Goal: Browse casually: Explore the website without a specific task or goal

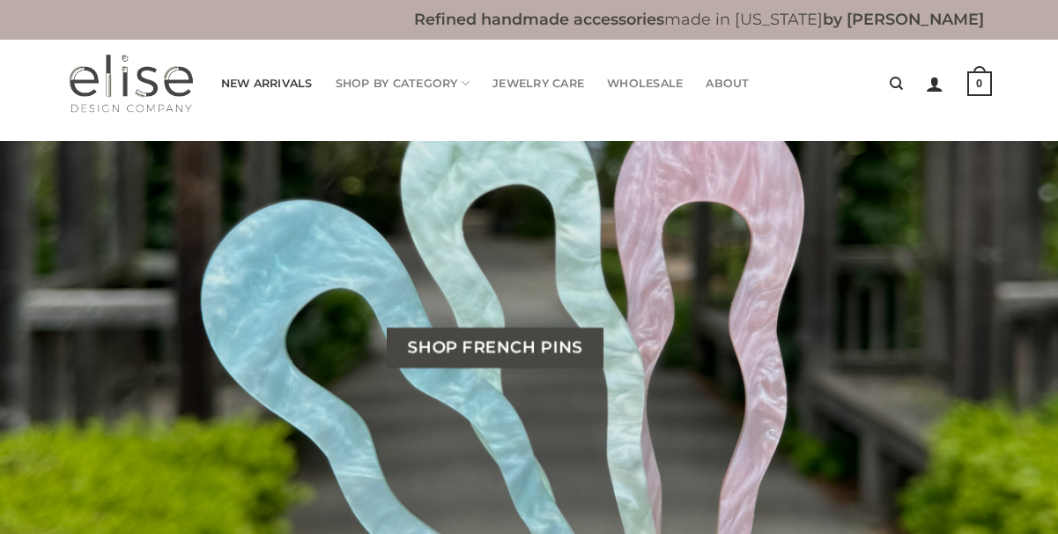
click at [263, 88] on link "New Arrivals" at bounding box center [267, 83] width 92 height 35
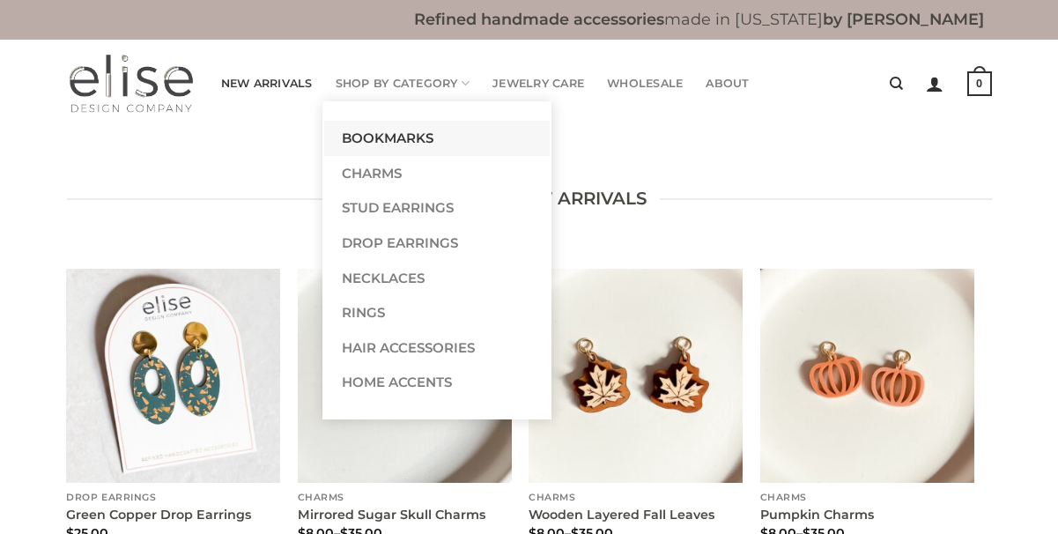
click at [382, 145] on link "Bookmarks" at bounding box center [437, 138] width 226 height 35
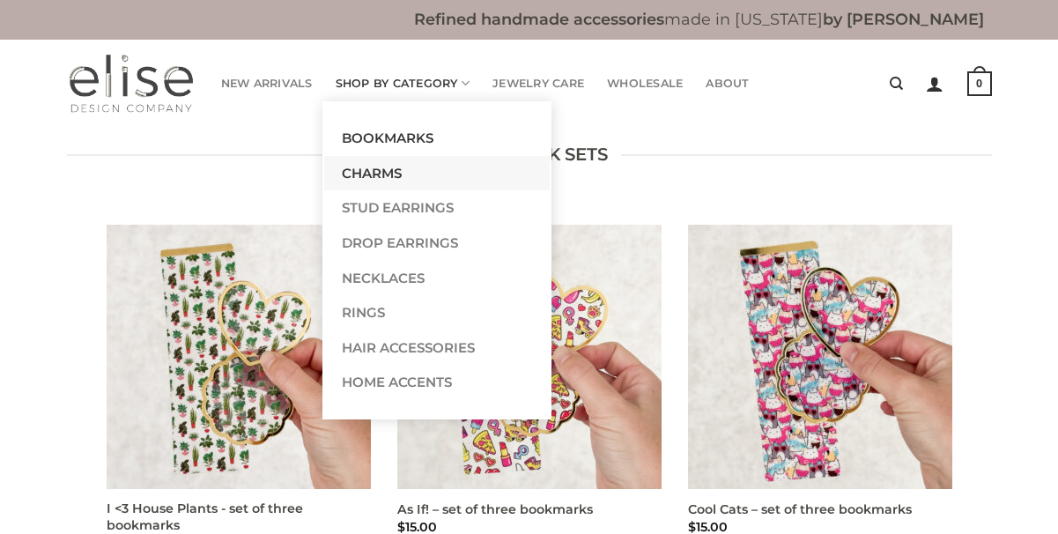
click at [377, 174] on link "Charms" at bounding box center [437, 173] width 226 height 35
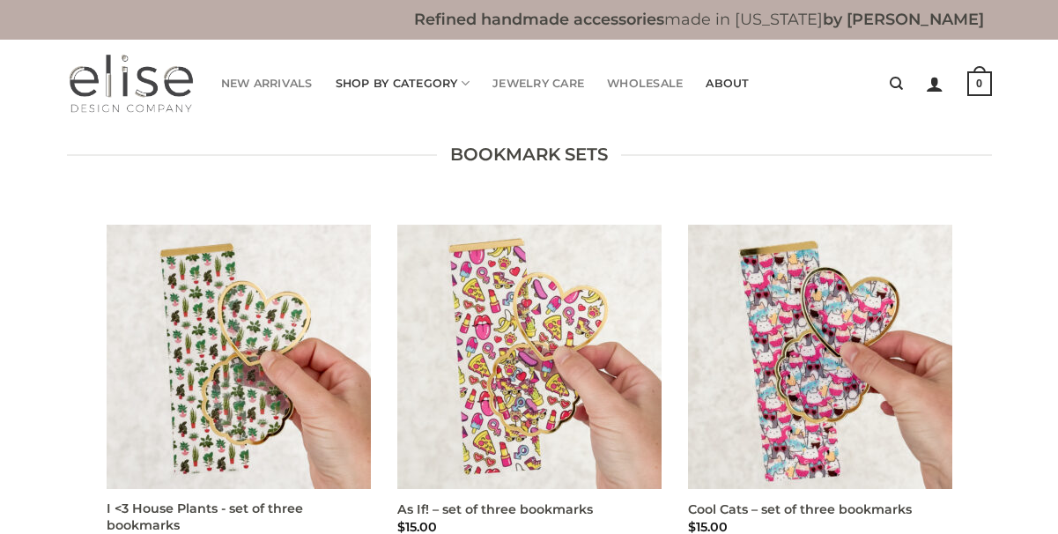
click at [733, 88] on link "About" at bounding box center [727, 83] width 43 height 35
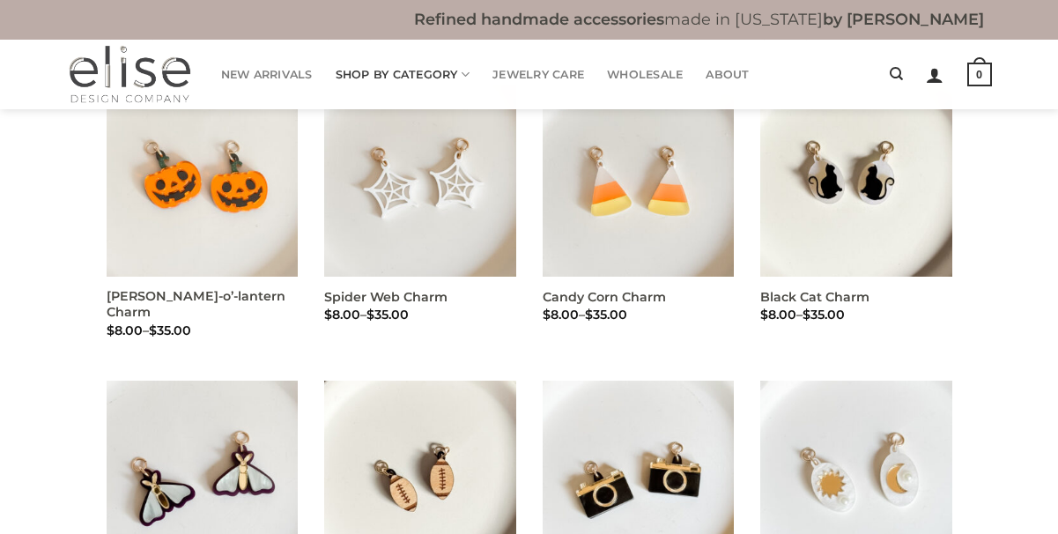
scroll to position [462, 0]
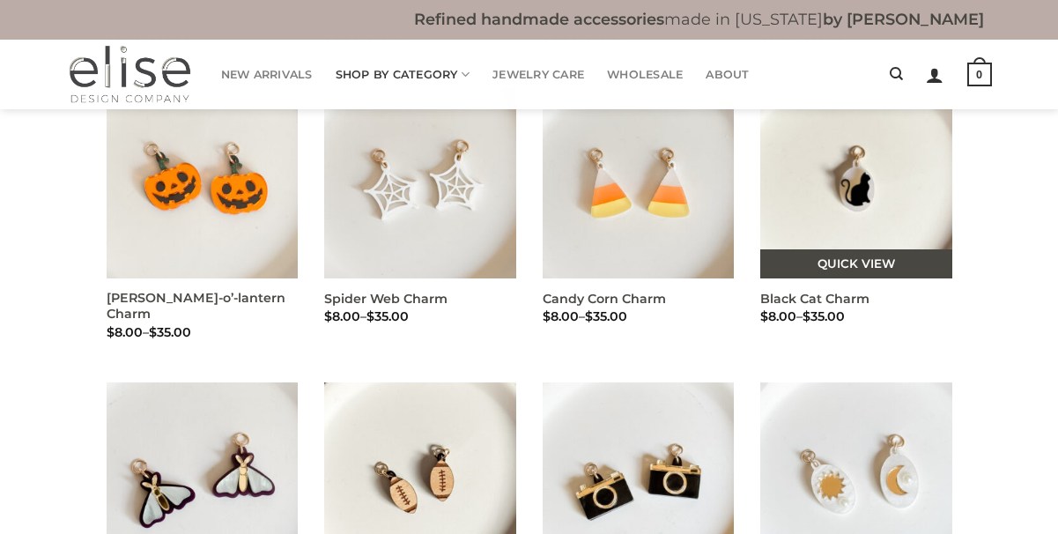
click at [842, 265] on link "Quick View" at bounding box center [856, 264] width 192 height 30
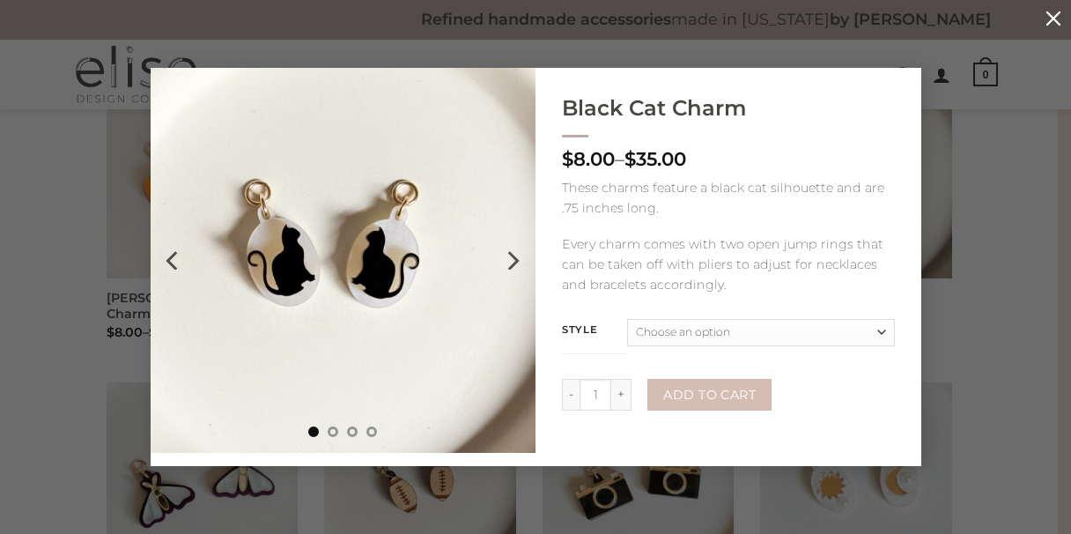
click at [1054, 16] on button "button" at bounding box center [1053, 17] width 35 height 35
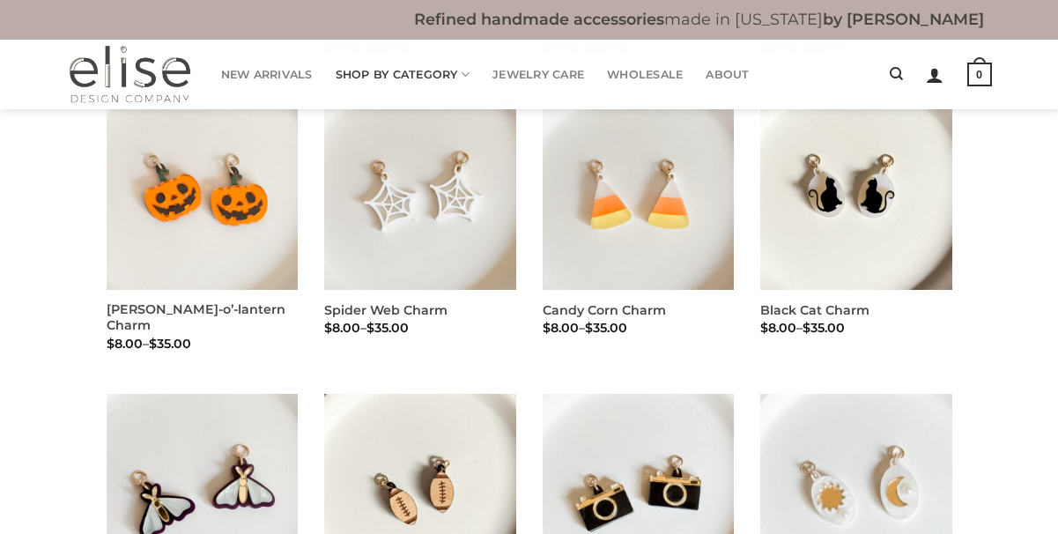
scroll to position [406, 0]
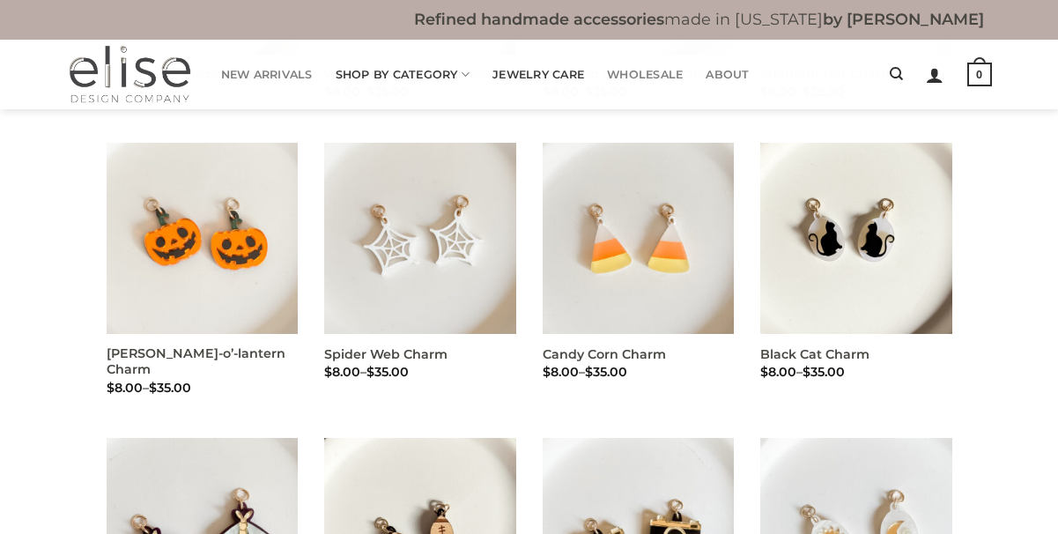
click at [552, 75] on link "Jewelry Care" at bounding box center [539, 74] width 92 height 34
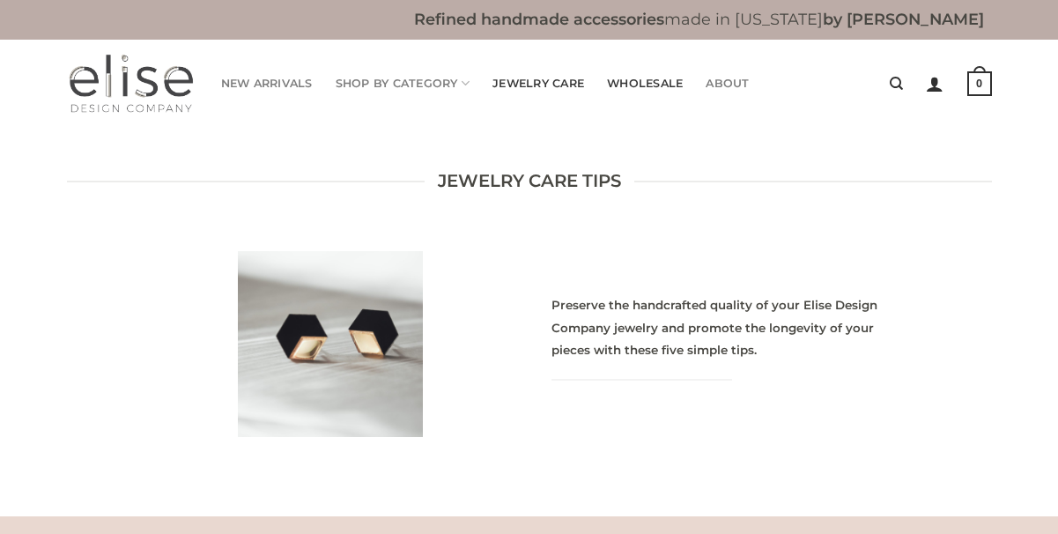
click at [666, 84] on link "Wholesale" at bounding box center [645, 83] width 76 height 35
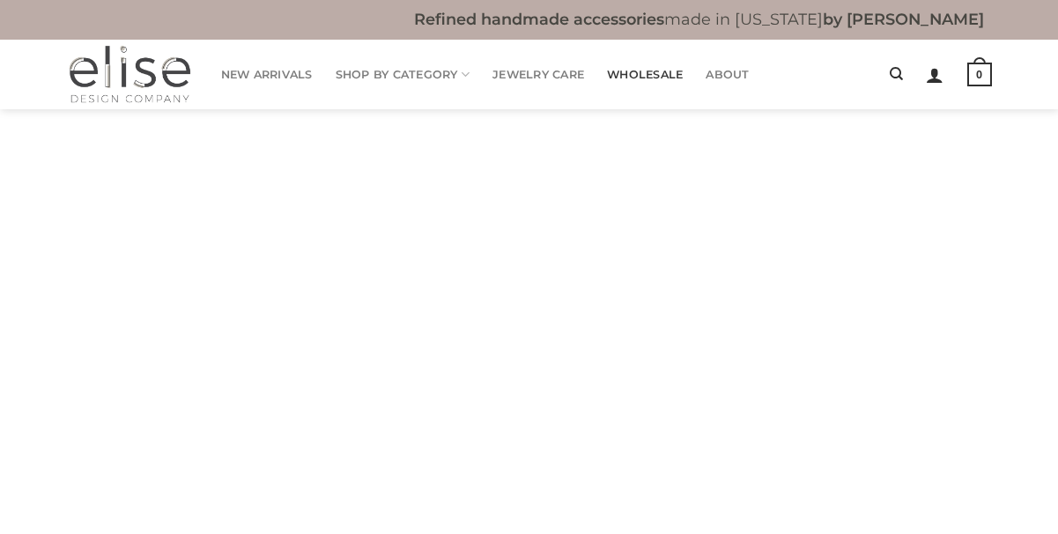
scroll to position [867, 0]
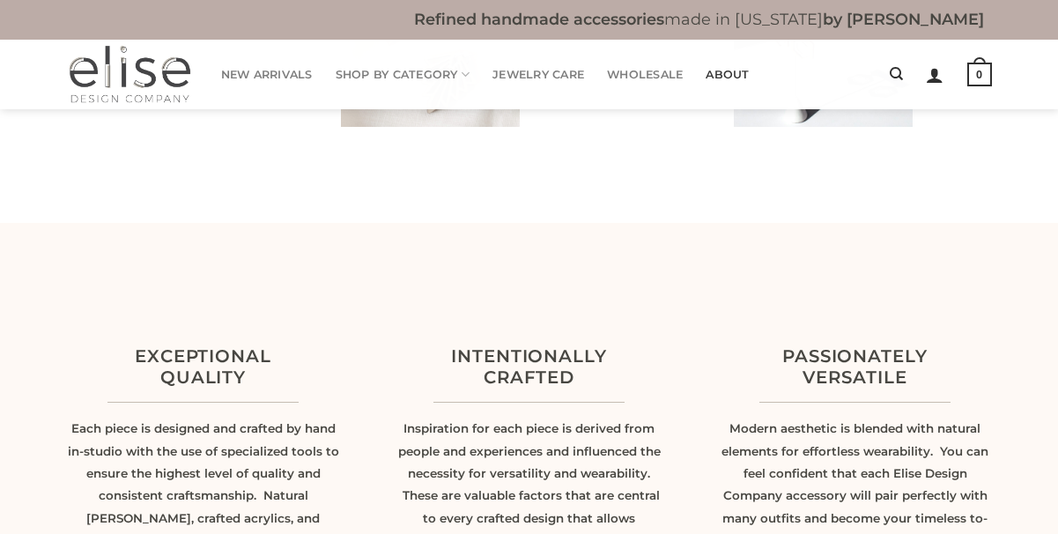
scroll to position [1022, 0]
